Goal: Task Accomplishment & Management: Manage account settings

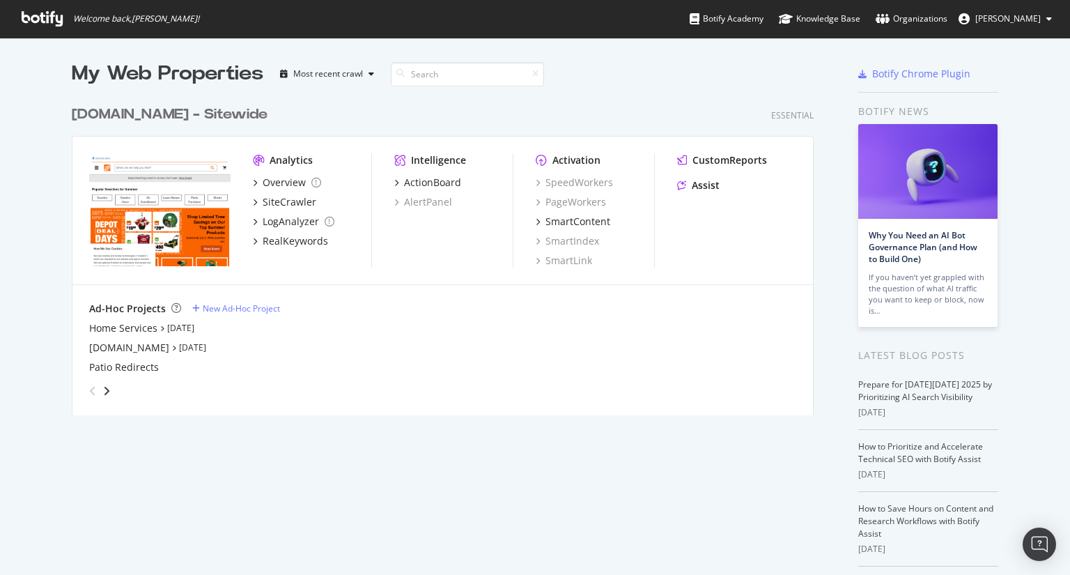
scroll to position [564, 1049]
click at [286, 178] on div "Overview" at bounding box center [284, 183] width 43 height 14
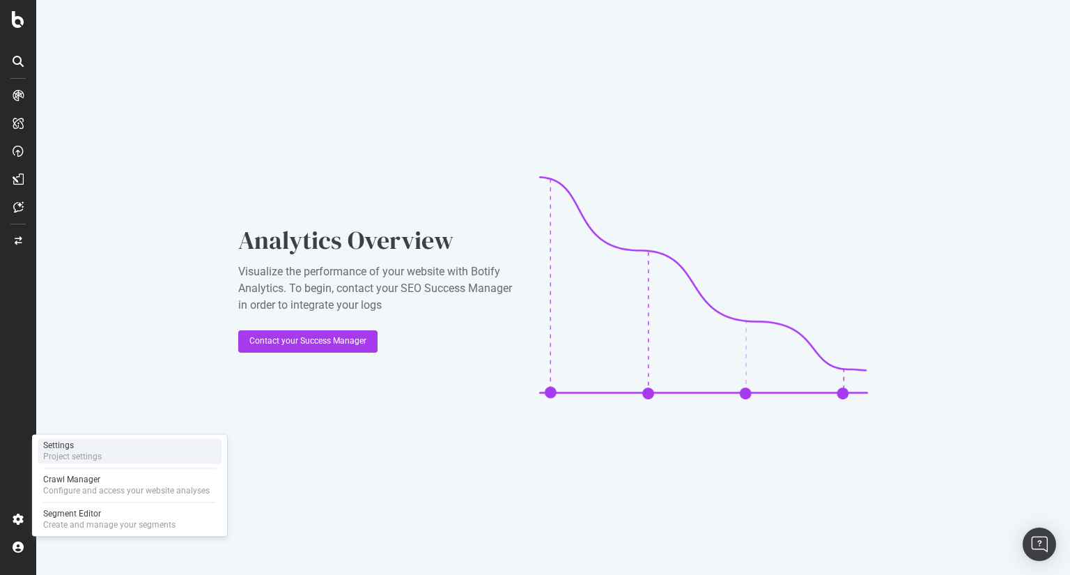
click at [174, 445] on div "Settings Project settings" at bounding box center [130, 450] width 184 height 25
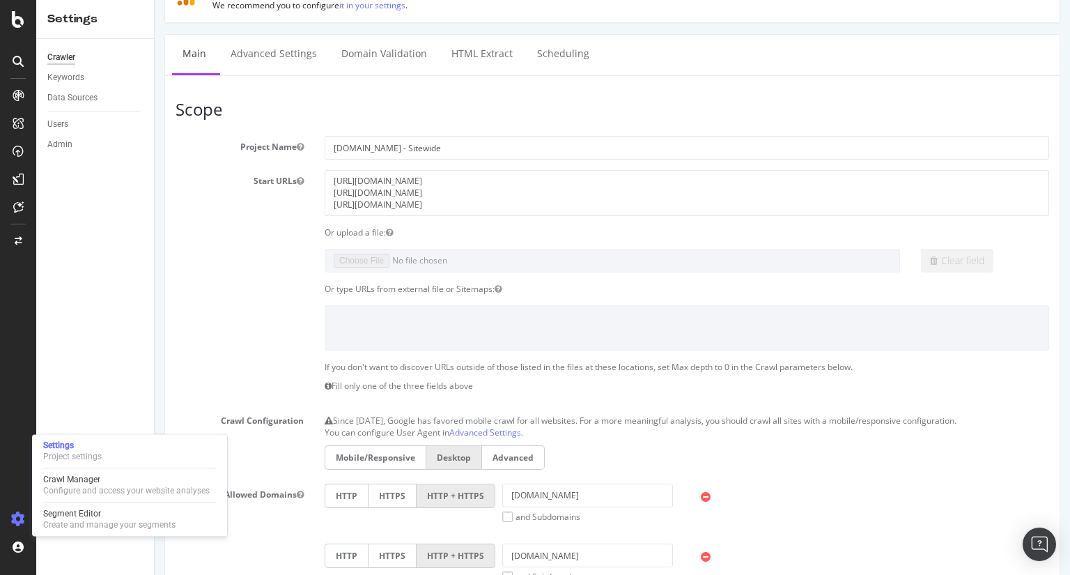
scroll to position [65, 0]
click at [99, 524] on div "Create and manage your segments" at bounding box center [109, 524] width 132 height 11
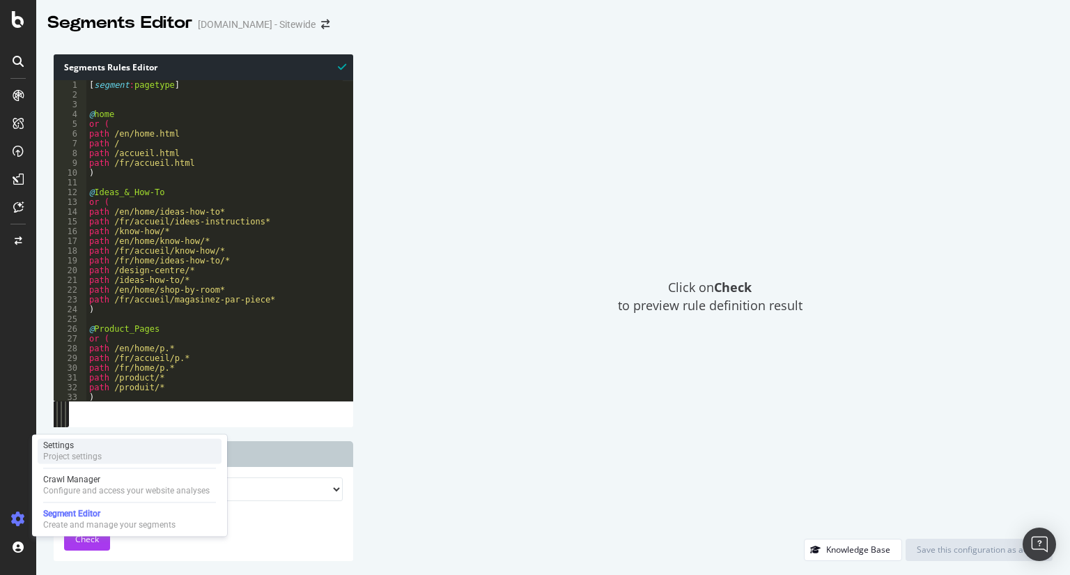
click at [125, 454] on div "Settings Project settings" at bounding box center [130, 450] width 184 height 25
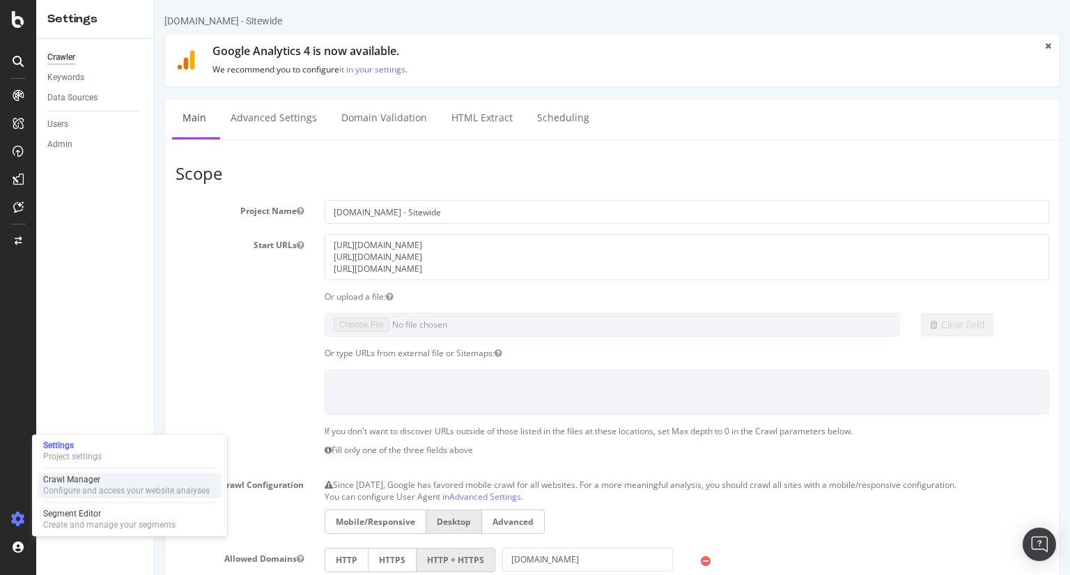
click at [118, 477] on div "Crawl Manager" at bounding box center [126, 479] width 167 height 11
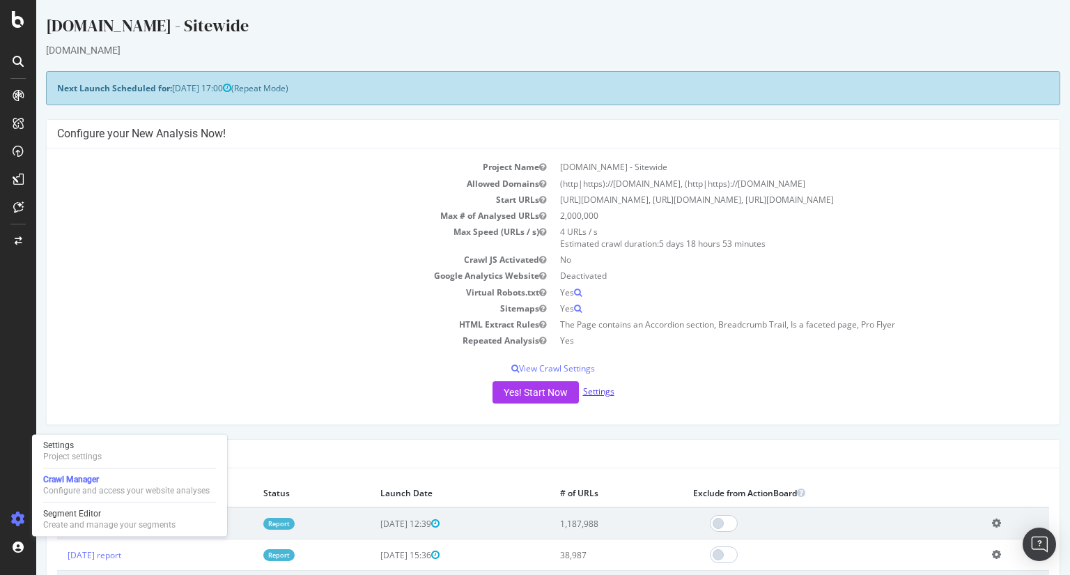
click at [598, 389] on link "Settings" at bounding box center [598, 391] width 31 height 12
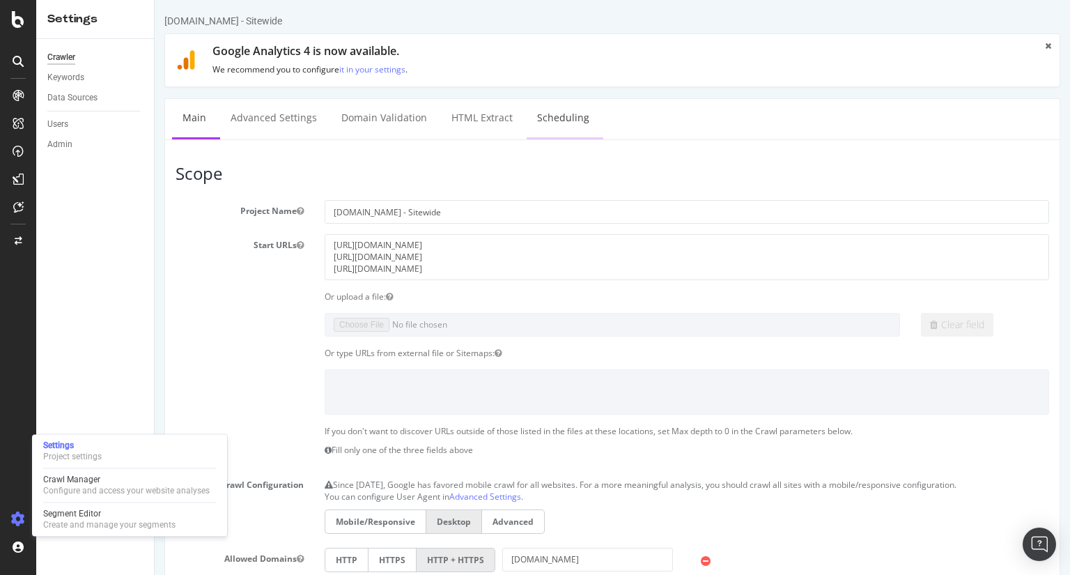
click at [565, 121] on link "Scheduling" at bounding box center [563, 118] width 73 height 38
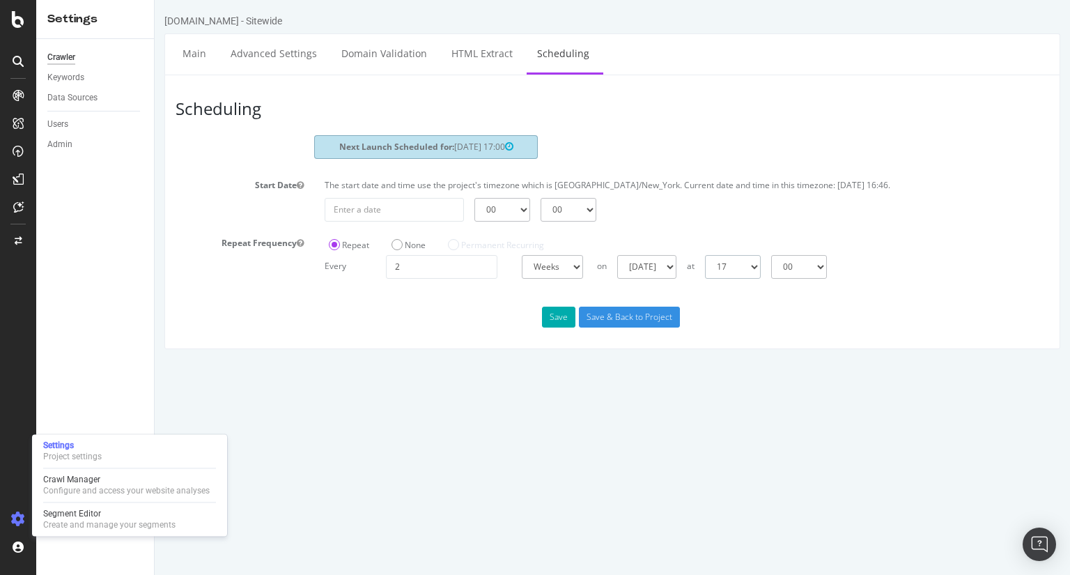
click at [761, 265] on select "00 01 02 03 04 05 06 07 08 09 10 11 12 13 14 15 16 17 18 19 20 21 22 23" at bounding box center [733, 267] width 56 height 24
select select "22"
click at [705, 255] on select "00 01 02 03 04 05 06 07 08 09 10 11 12 13 14 15 16 17 18 19 20 21 22 23" at bounding box center [733, 267] width 56 height 24
click at [571, 316] on button "Save" at bounding box center [558, 317] width 33 height 21
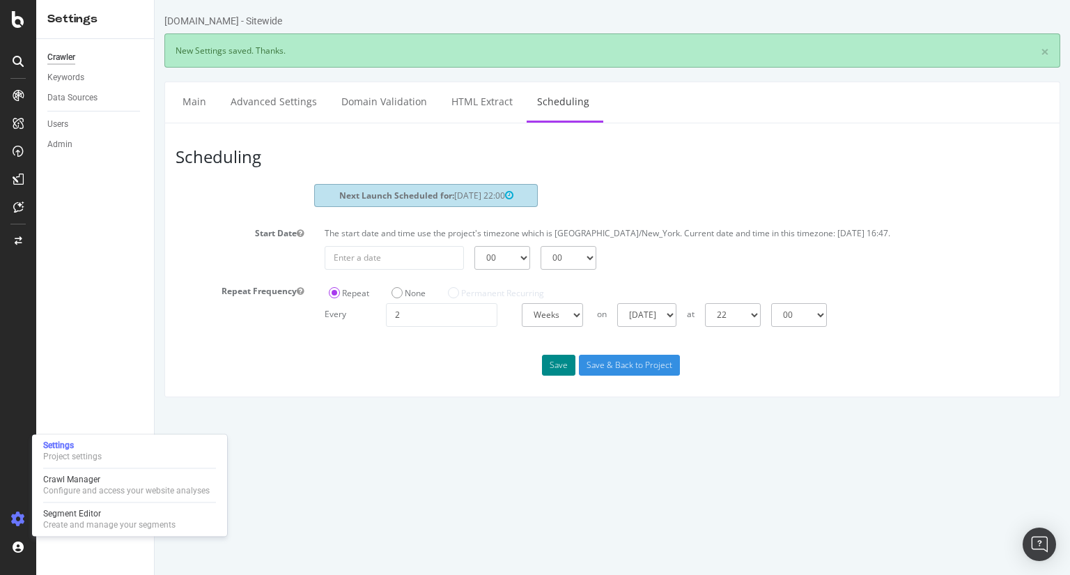
click at [567, 369] on button "Save" at bounding box center [558, 365] width 33 height 21
